Goal: Transaction & Acquisition: Purchase product/service

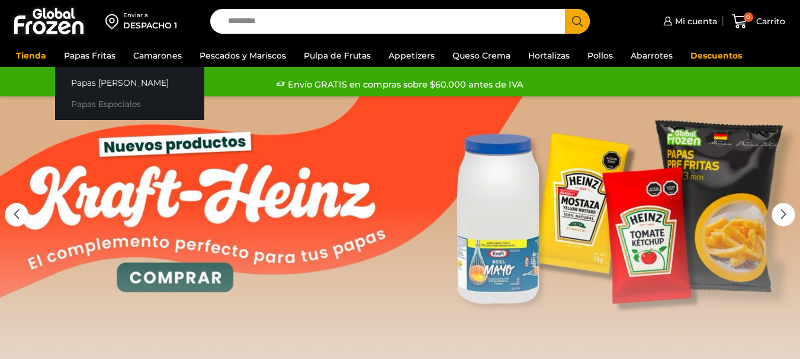
click at [116, 103] on link "Papas Especiales" at bounding box center [129, 105] width 149 height 22
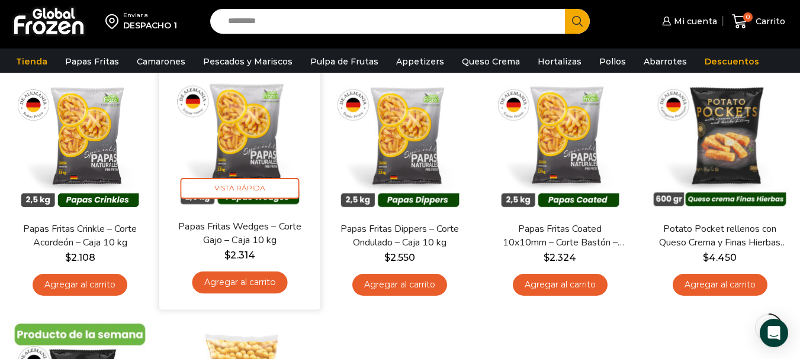
scroll to position [178, 0]
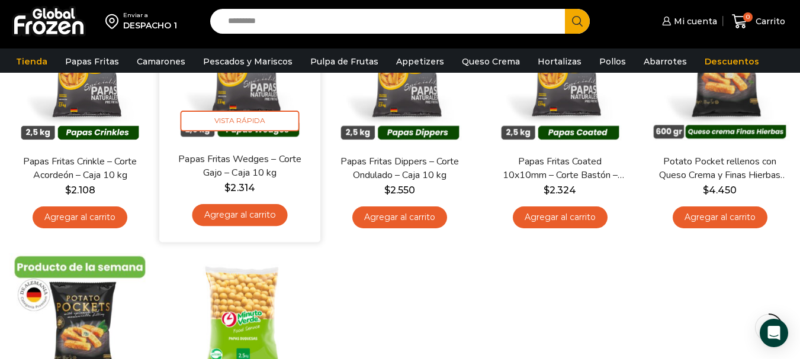
click at [277, 214] on link "Agregar al carrito" at bounding box center [239, 215] width 95 height 22
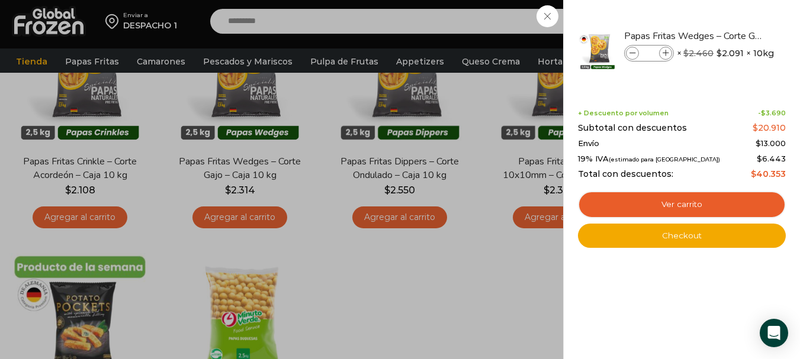
click at [729, 36] on div "1 Carrito 1 1 Shopping Cart *" at bounding box center [758, 22] width 59 height 28
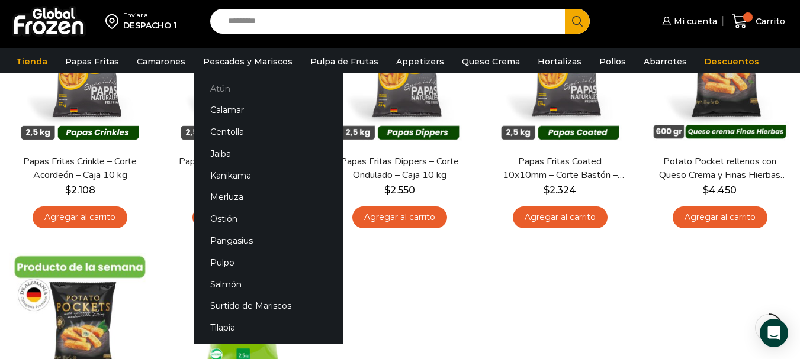
click at [249, 92] on link "Atún" at bounding box center [268, 89] width 149 height 22
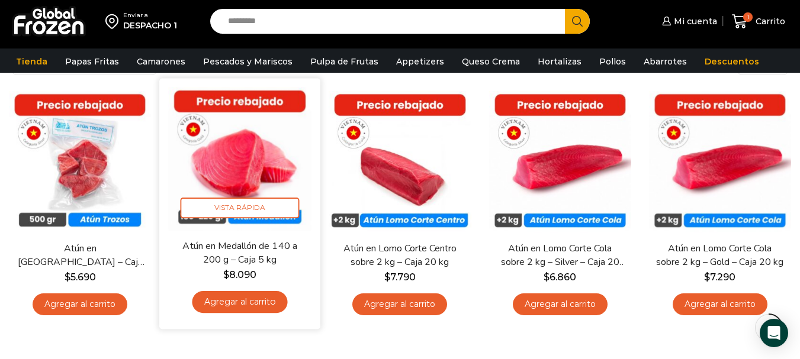
scroll to position [118, 0]
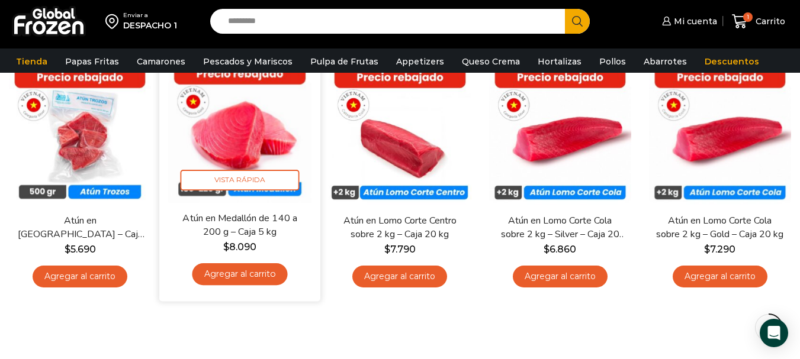
click at [254, 272] on link "Agregar al carrito" at bounding box center [239, 274] width 95 height 22
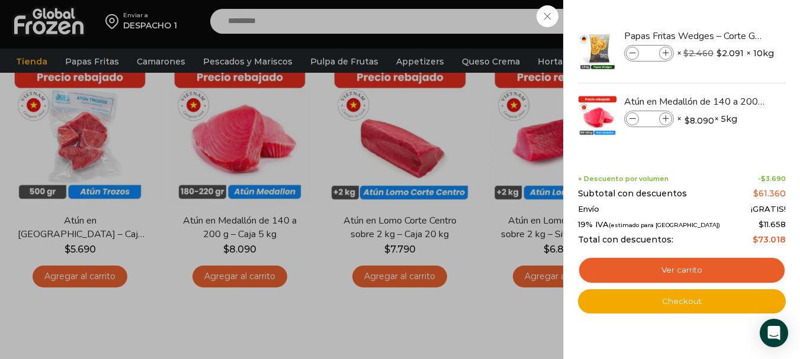
click at [729, 36] on div "2 Carrito 2 2 Shopping Cart *" at bounding box center [758, 22] width 59 height 28
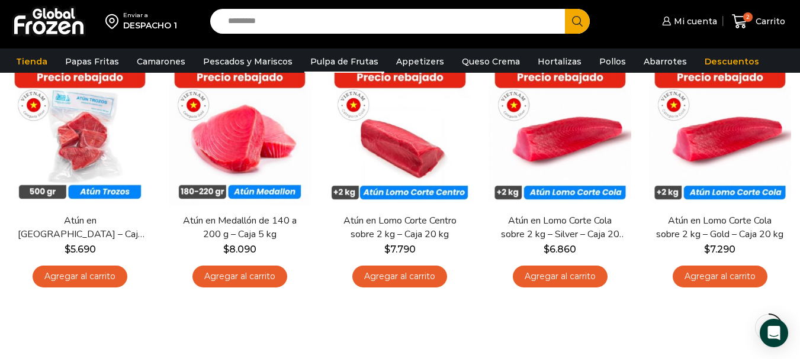
click at [334, 58] on link "Pulpa de Frutas" at bounding box center [344, 61] width 80 height 22
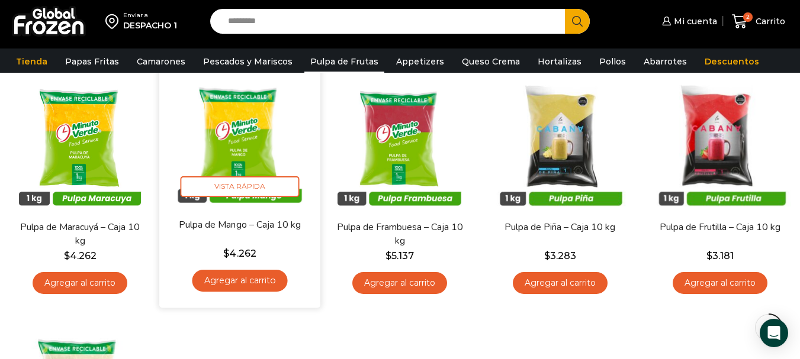
scroll to position [118, 0]
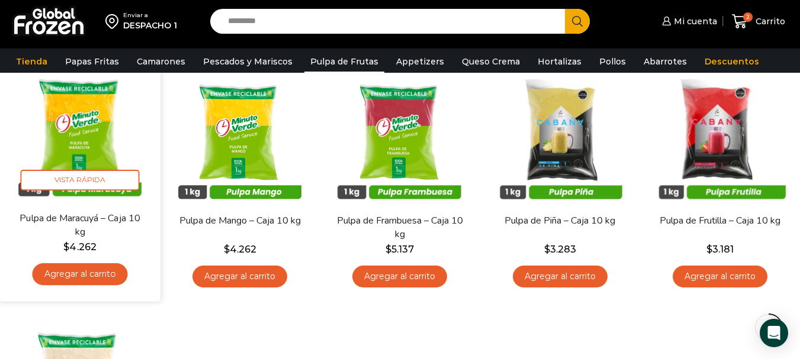
click at [98, 278] on link "Agregar al carrito" at bounding box center [80, 274] width 95 height 22
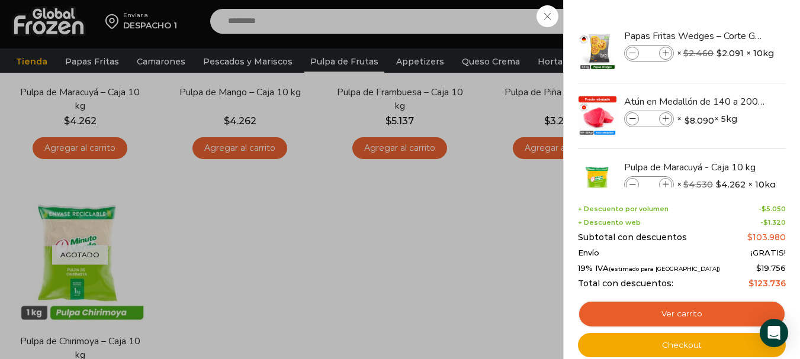
scroll to position [0, 0]
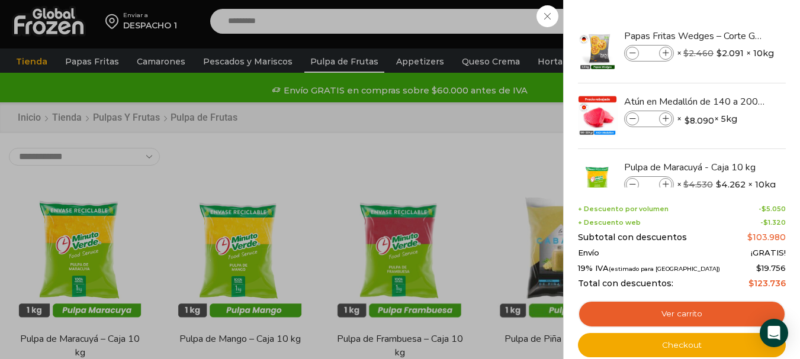
click at [729, 36] on div "3 Carrito 3 3 Shopping Cart *" at bounding box center [758, 22] width 59 height 28
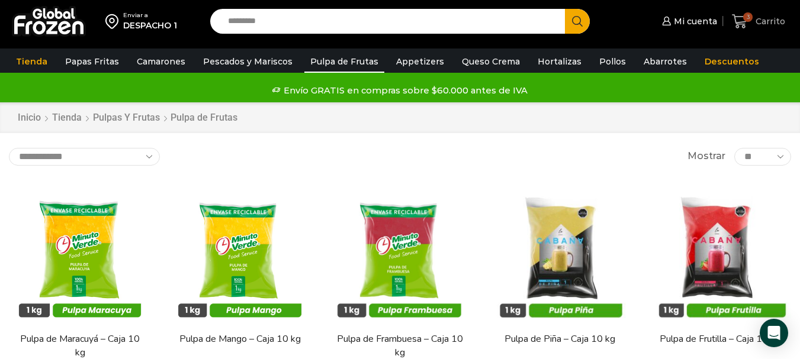
click at [761, 25] on span "Carrito" at bounding box center [768, 21] width 33 height 12
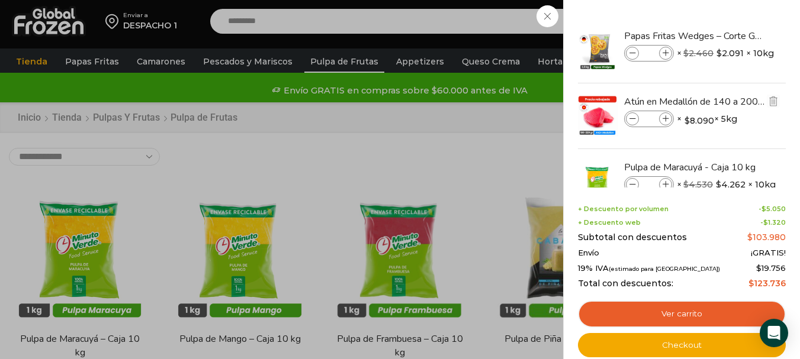
click at [668, 119] on icon at bounding box center [665, 119] width 7 height 7
type input "*"
click at [664, 54] on icon at bounding box center [665, 53] width 7 height 7
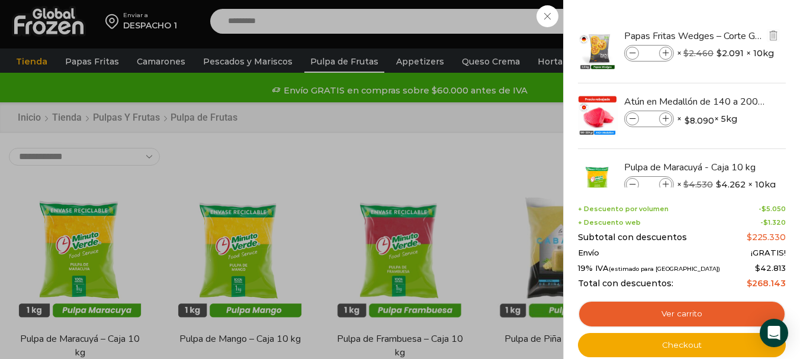
type input "*"
click at [729, 36] on div "6 Carrito 6 6 Shopping Cart *" at bounding box center [758, 22] width 59 height 28
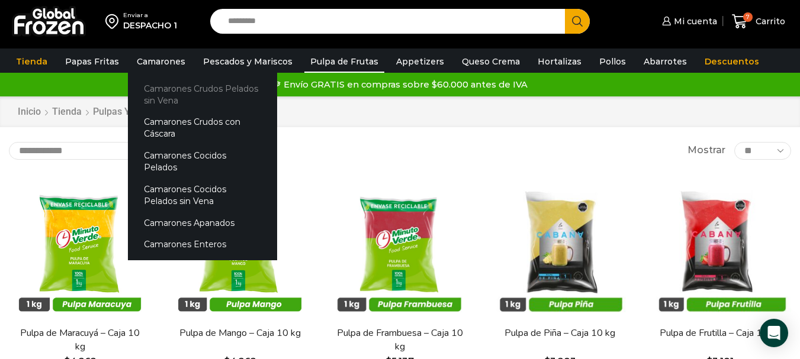
click at [169, 96] on link "Camarones Crudos Pelados sin Vena" at bounding box center [202, 95] width 149 height 34
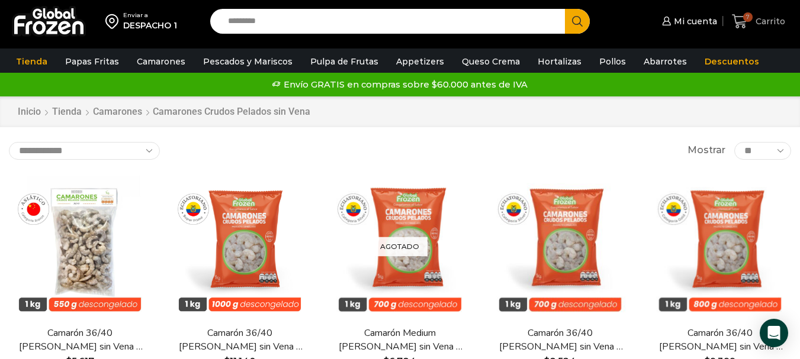
click at [752, 24] on span "7" at bounding box center [742, 22] width 21 height 16
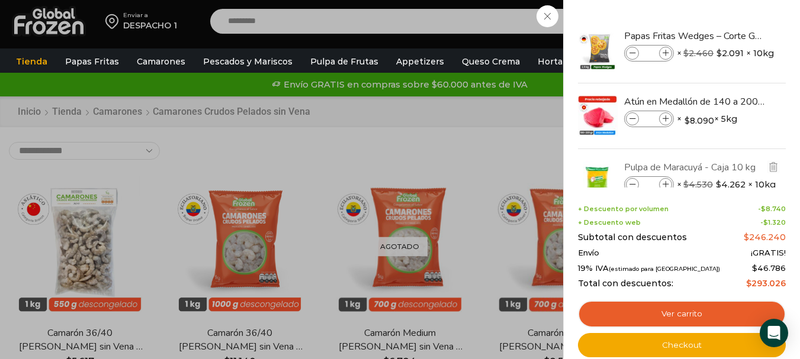
scroll to position [36, 0]
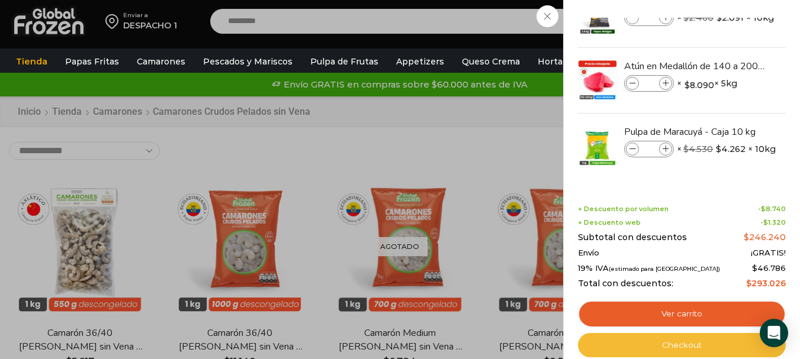
click at [673, 343] on link "Checkout" at bounding box center [682, 345] width 208 height 25
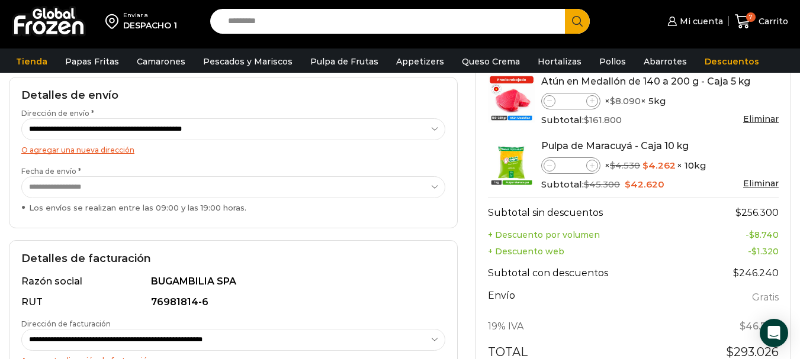
scroll to position [414, 0]
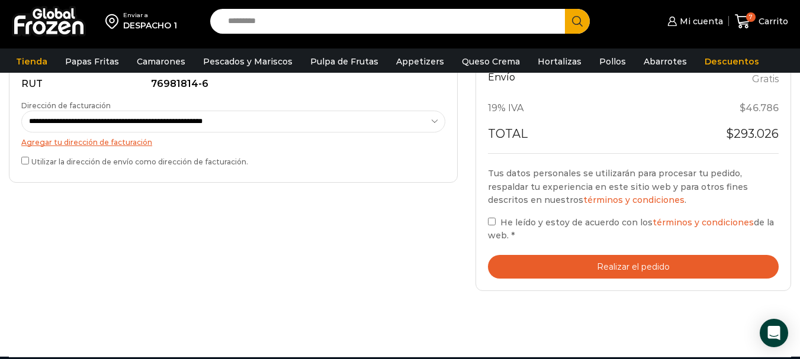
click at [497, 221] on label "He leído y estoy de acuerdo con los términos y condiciones de la web. *" at bounding box center [633, 228] width 291 height 27
click at [643, 268] on button "Realizar el pedido" at bounding box center [633, 267] width 291 height 24
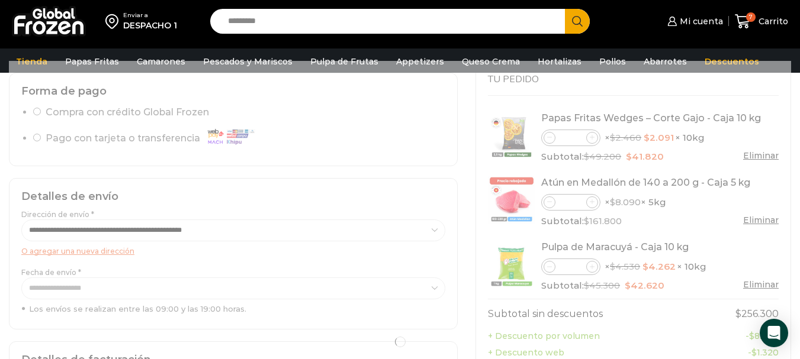
scroll to position [0, 0]
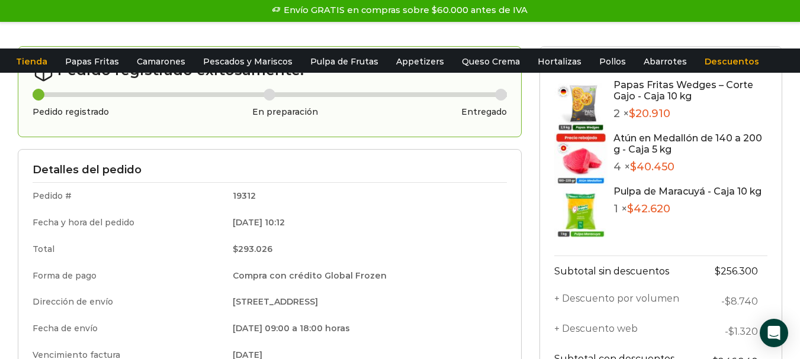
scroll to position [178, 0]
